Goal: Transaction & Acquisition: Purchase product/service

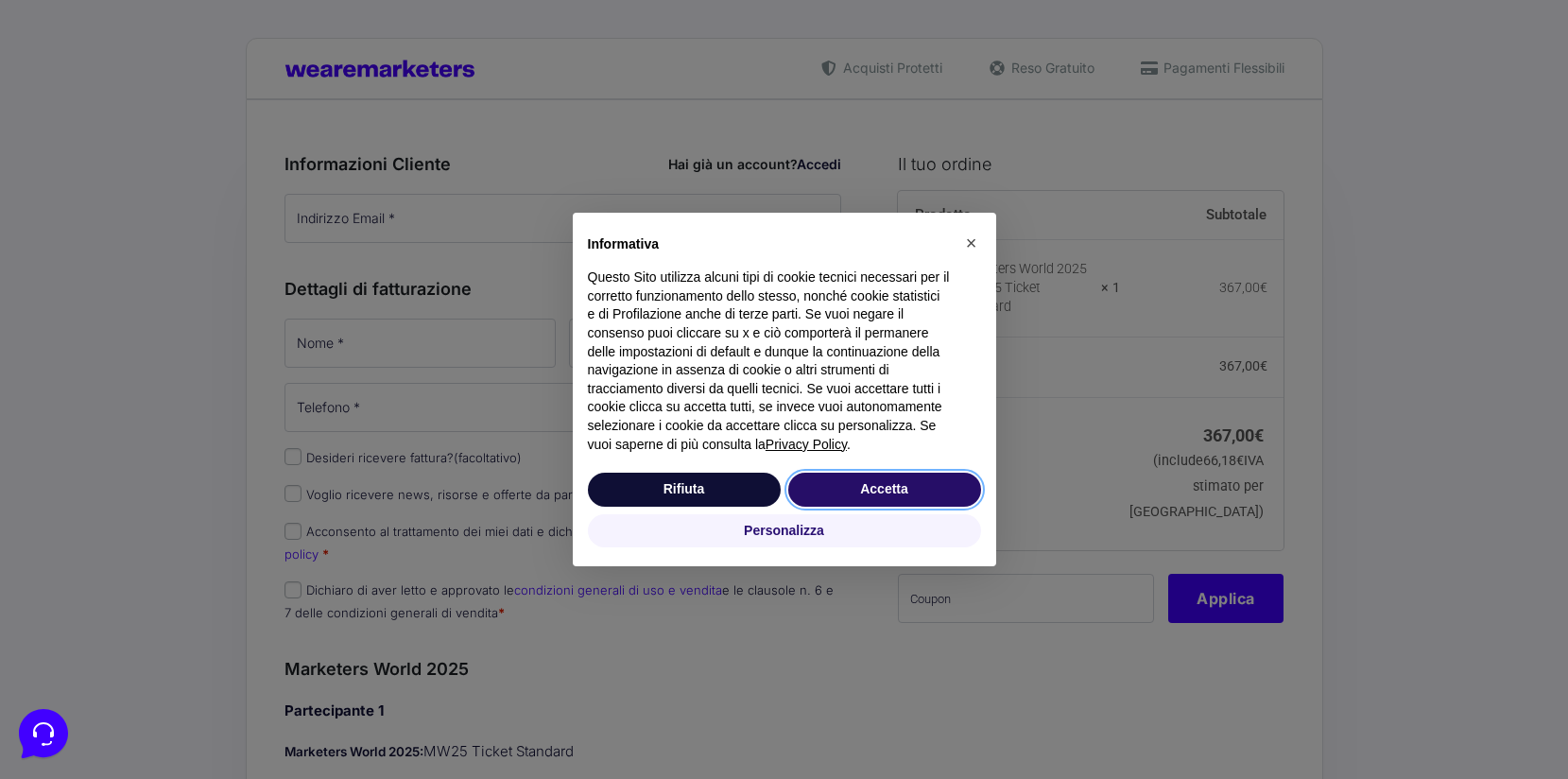
click at [860, 479] on button "Accetta" at bounding box center [885, 490] width 193 height 34
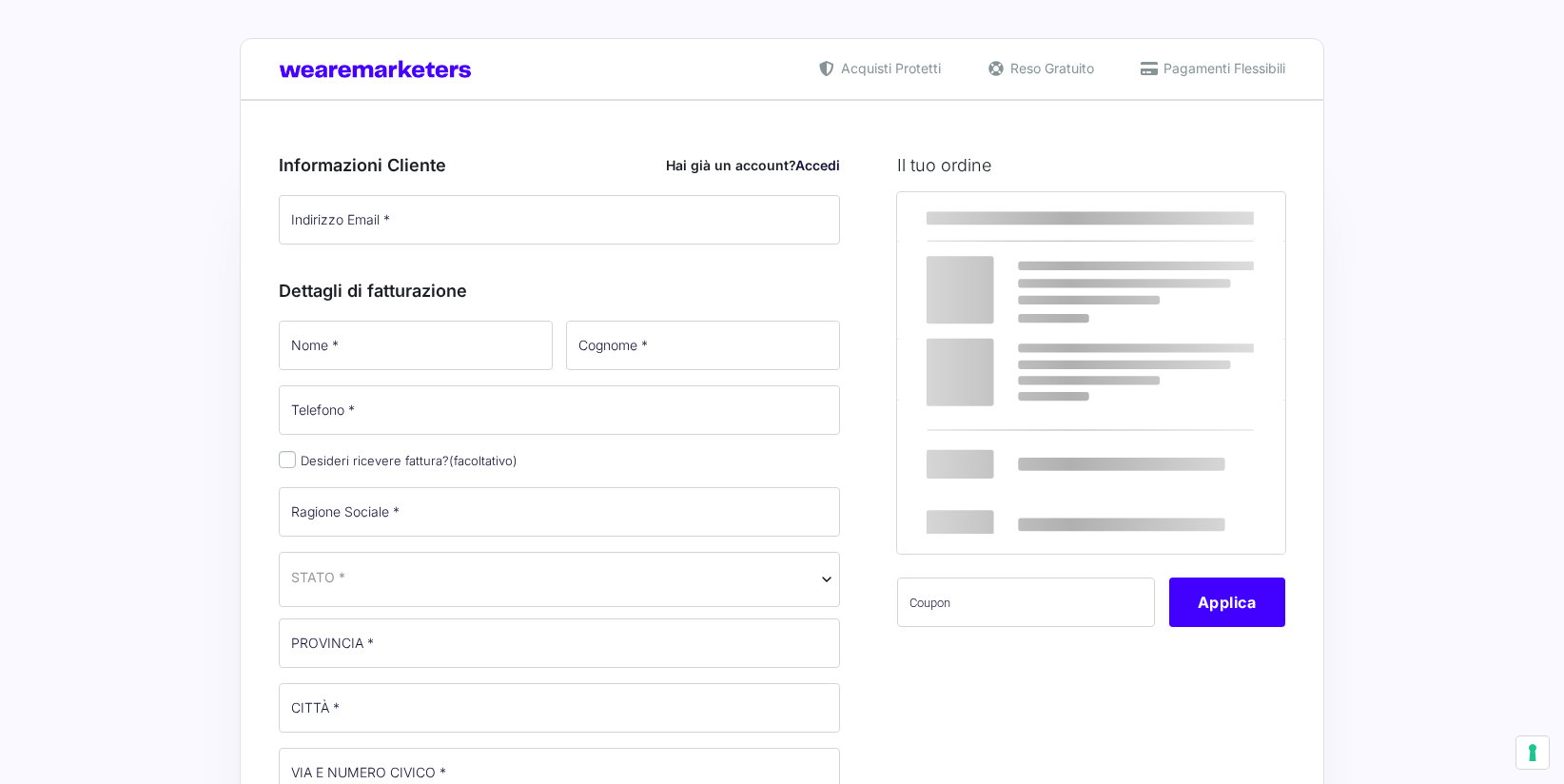
select select
